Goal: Task Accomplishment & Management: Use online tool/utility

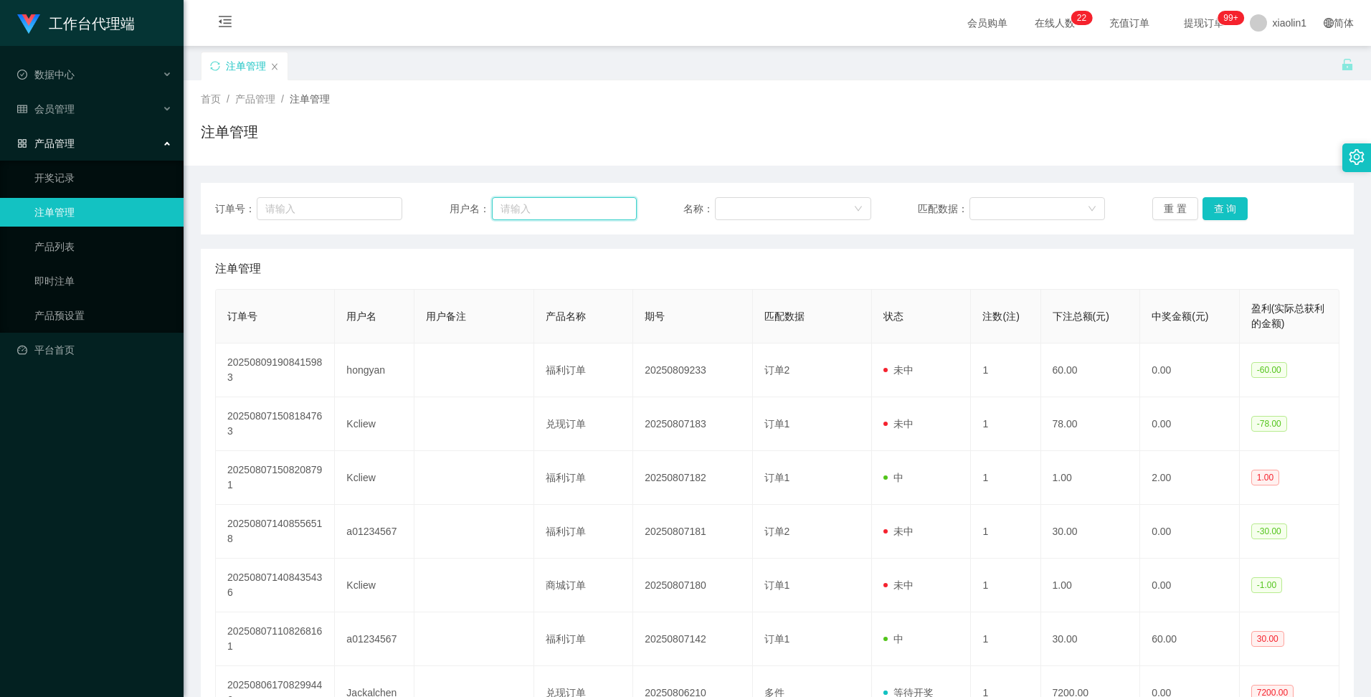
click at [526, 209] on input "text" at bounding box center [564, 208] width 145 height 23
paste input "CHIAKH"
type input "CHIAKH"
click at [1229, 212] on button "查 询" at bounding box center [1226, 208] width 46 height 23
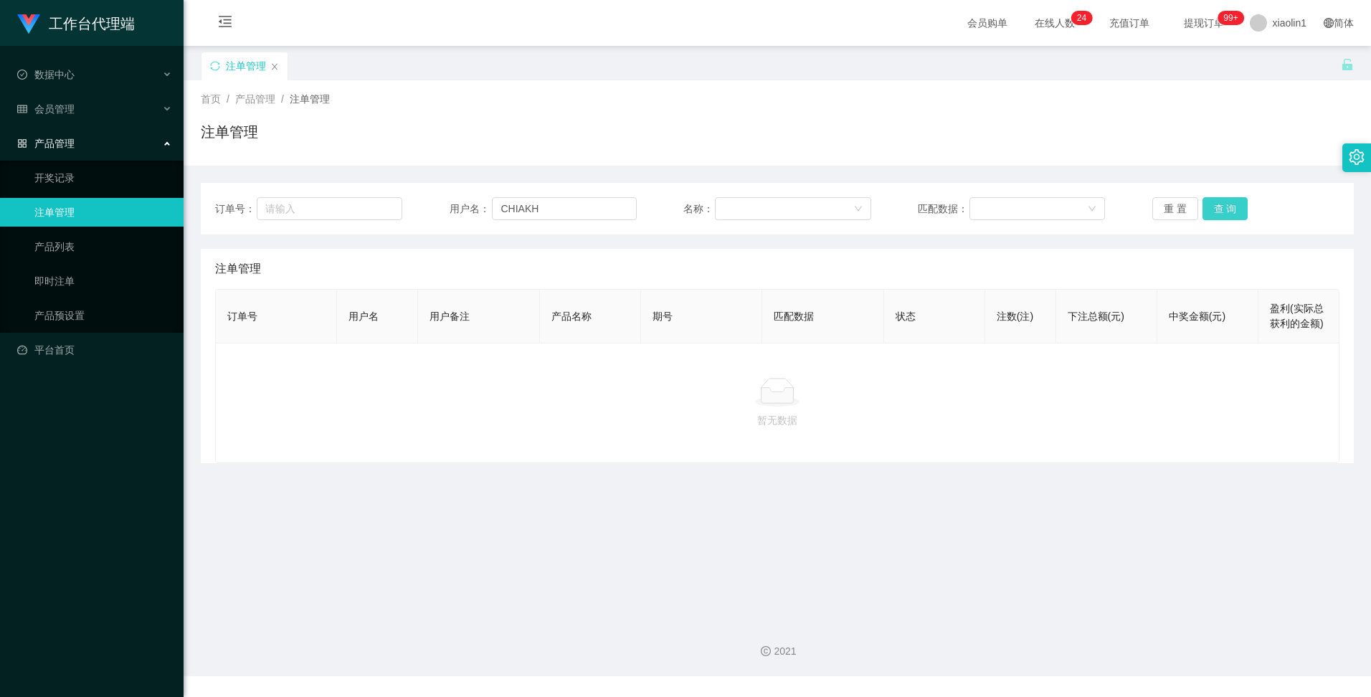
click at [1216, 205] on button "查 询" at bounding box center [1226, 208] width 46 height 23
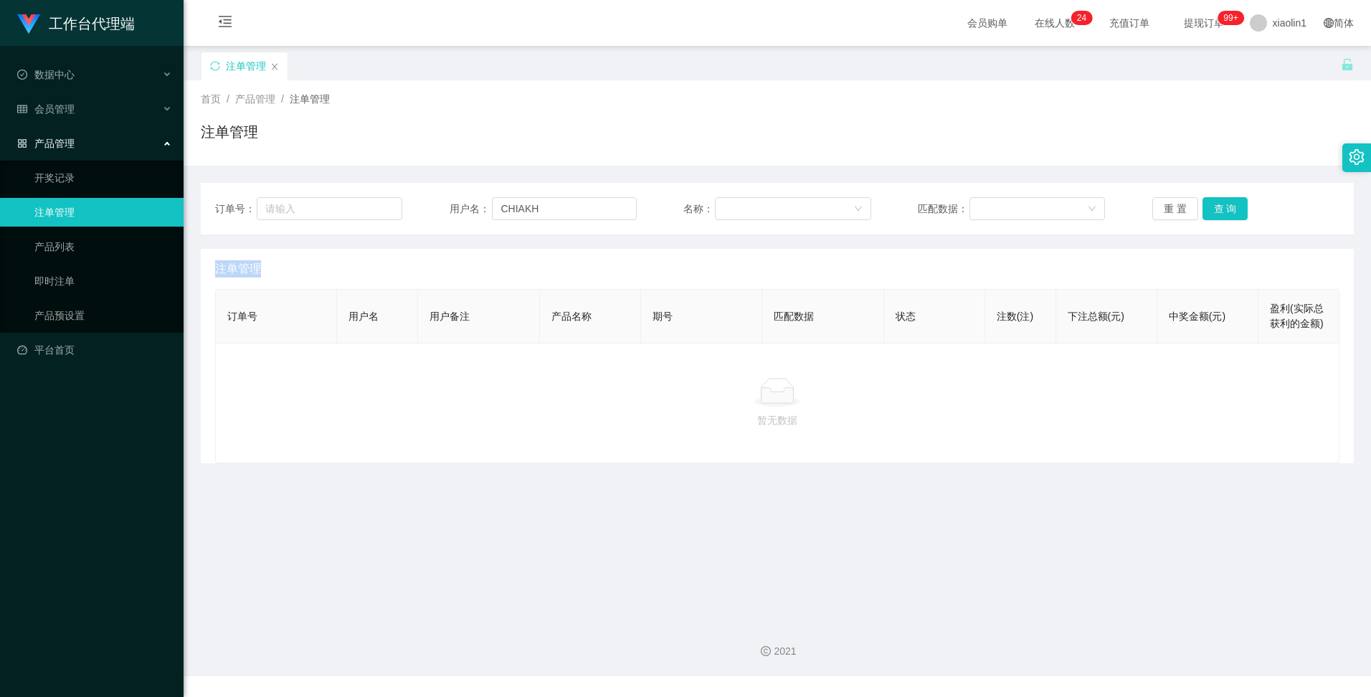
click at [1216, 205] on div "重 置 查 询" at bounding box center [1245, 208] width 187 height 23
click at [61, 241] on link "产品列表" at bounding box center [103, 246] width 138 height 29
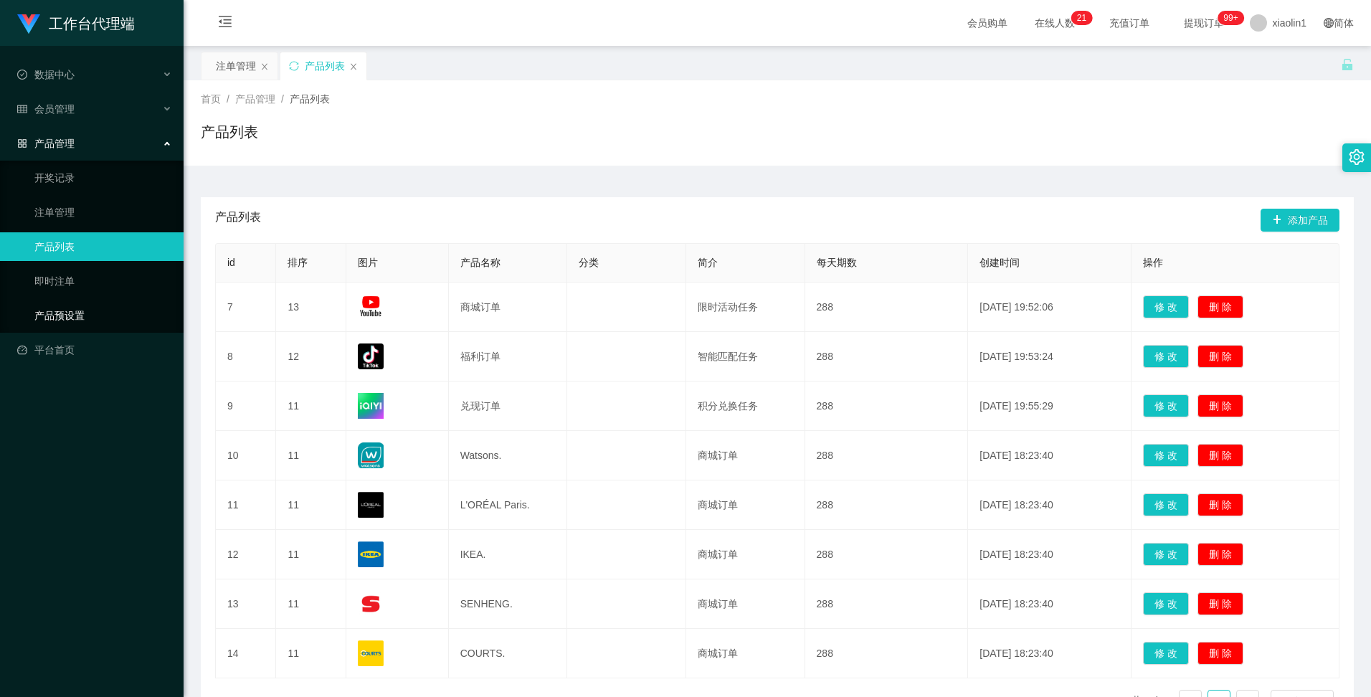
click at [68, 318] on link "产品预设置" at bounding box center [103, 315] width 138 height 29
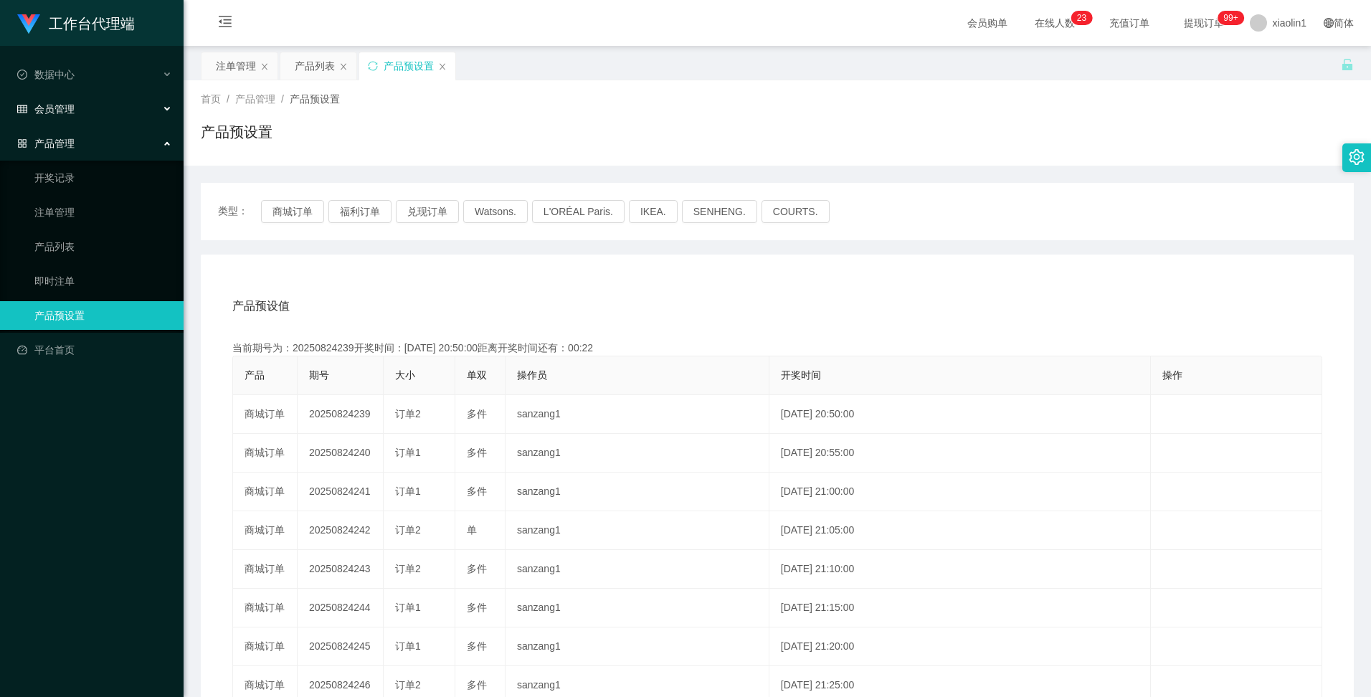
click at [55, 109] on span "会员管理" at bounding box center [45, 108] width 57 height 11
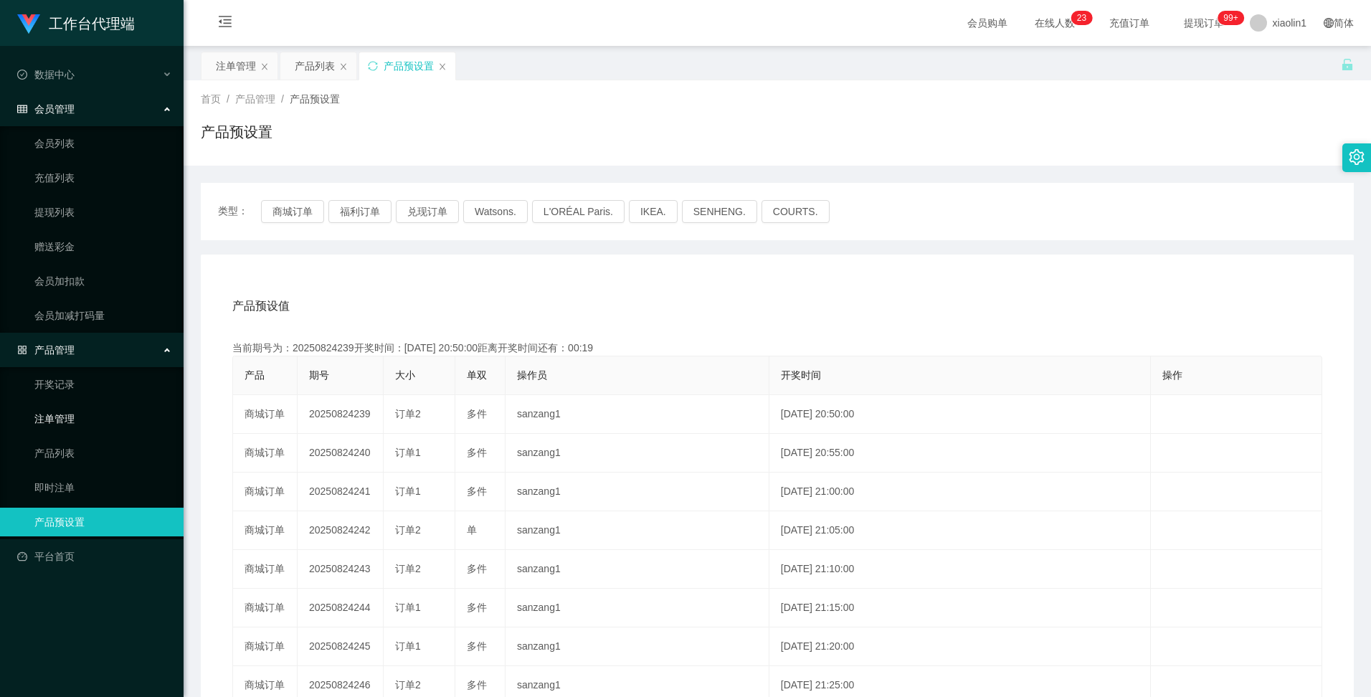
click at [58, 425] on link "注单管理" at bounding box center [103, 418] width 138 height 29
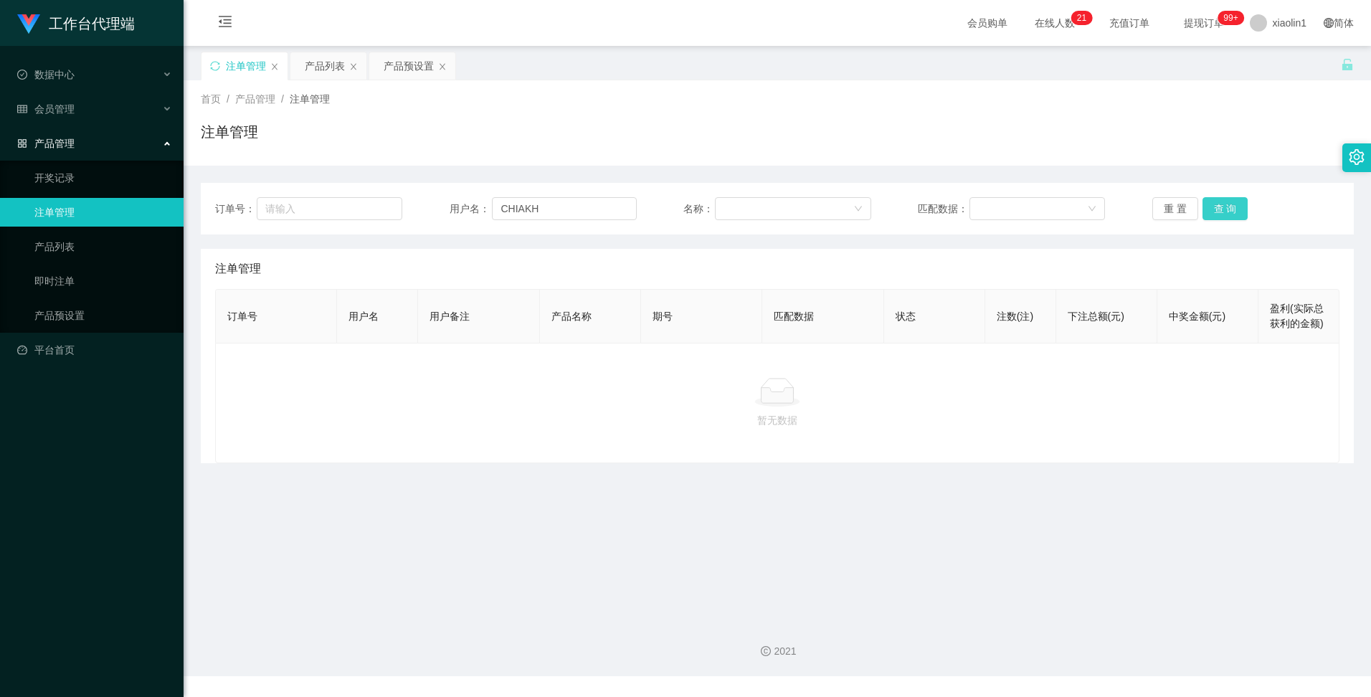
click at [1226, 213] on button "查 询" at bounding box center [1226, 208] width 46 height 23
click at [1226, 213] on button "查 询" at bounding box center [1234, 208] width 62 height 23
click at [64, 141] on span "产品管理" at bounding box center [45, 143] width 57 height 11
